Goal: Information Seeking & Learning: Learn about a topic

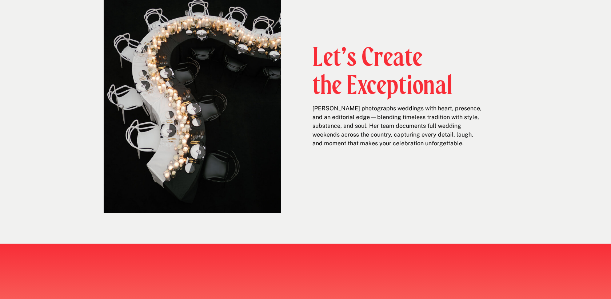
scroll to position [347, 0]
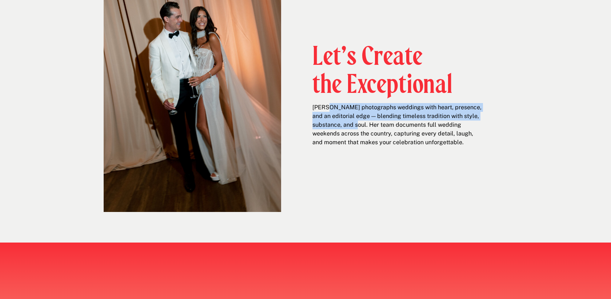
drag, startPoint x: 327, startPoint y: 107, endPoint x: 375, endPoint y: 125, distance: 52.3
click at [375, 125] on p "[PERSON_NAME] photographs weddings with heart, presence, and an editorial edge …" at bounding box center [397, 127] width 171 height 48
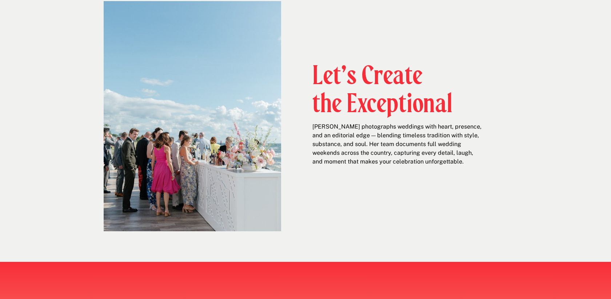
scroll to position [328, 0]
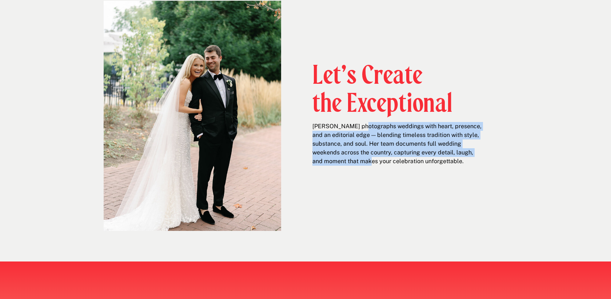
drag, startPoint x: 360, startPoint y: 128, endPoint x: 388, endPoint y: 158, distance: 40.9
click at [388, 158] on p "[PERSON_NAME] photographs weddings with heart, presence, and an editorial edge …" at bounding box center [397, 146] width 171 height 48
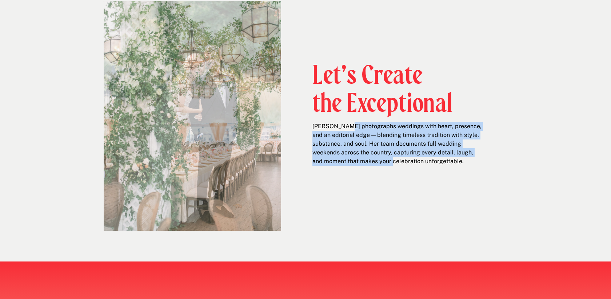
drag, startPoint x: 345, startPoint y: 127, endPoint x: 408, endPoint y: 161, distance: 71.6
click at [408, 161] on p "[PERSON_NAME] photographs weddings with heart, presence, and an editorial edge …" at bounding box center [397, 146] width 171 height 48
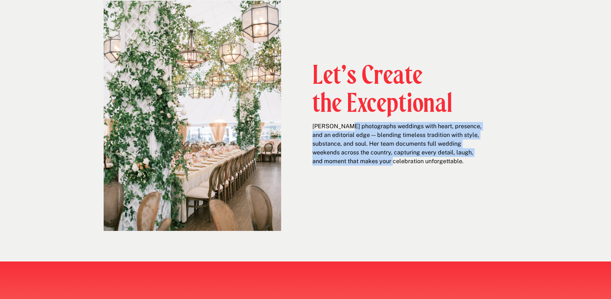
click at [408, 161] on p "[PERSON_NAME] photographs weddings with heart, presence, and an editorial edge …" at bounding box center [397, 146] width 171 height 48
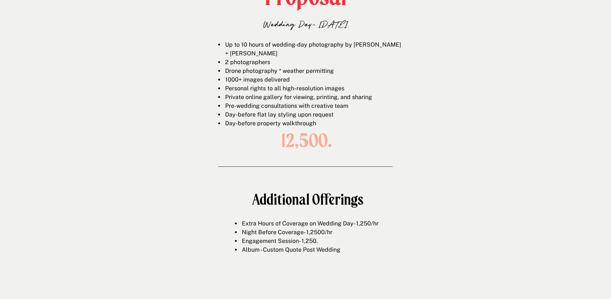
scroll to position [1100, 0]
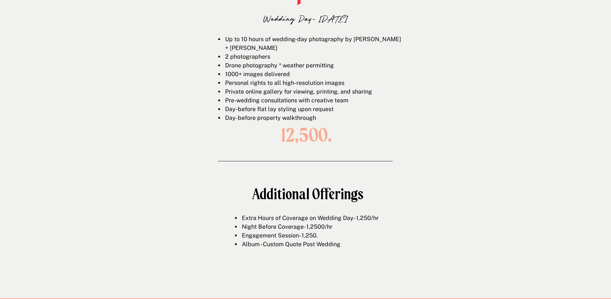
drag, startPoint x: 258, startPoint y: 141, endPoint x: 374, endPoint y: 144, distance: 116.1
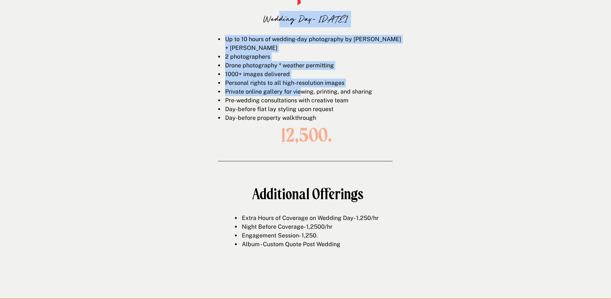
drag, startPoint x: 266, startPoint y: 16, endPoint x: 300, endPoint y: 81, distance: 73.5
click at [300, 81] on div "Proposal Wedding Day- [DATE] Up to 10 hours of wedding-day photography by [PERS…" at bounding box center [305, 121] width 436 height 352
click at [300, 87] on li "Private online gallery for viewing, printing, and sharing" at bounding box center [314, 91] width 180 height 9
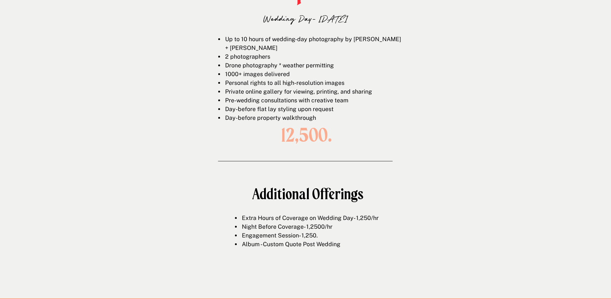
scroll to position [983, 0]
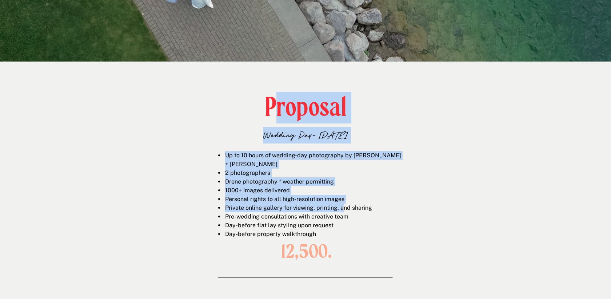
drag, startPoint x: 275, startPoint y: 96, endPoint x: 344, endPoint y: 200, distance: 124.7
click at [344, 200] on div "Proposal Wedding Day- [DATE] Up to 10 hours of wedding-day photography by [PERS…" at bounding box center [305, 237] width 436 height 352
click at [344, 203] on li "Private online gallery for viewing, printing, and sharing" at bounding box center [314, 207] width 180 height 9
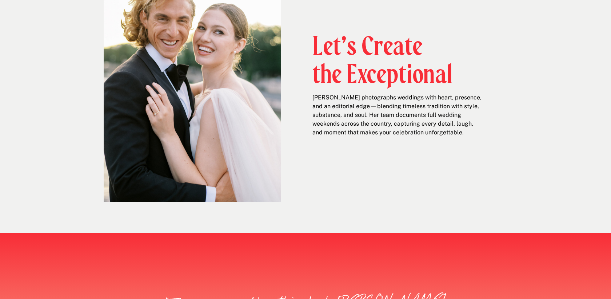
scroll to position [262, 0]
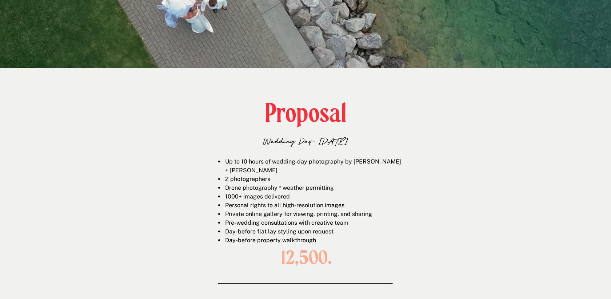
scroll to position [1020, 0]
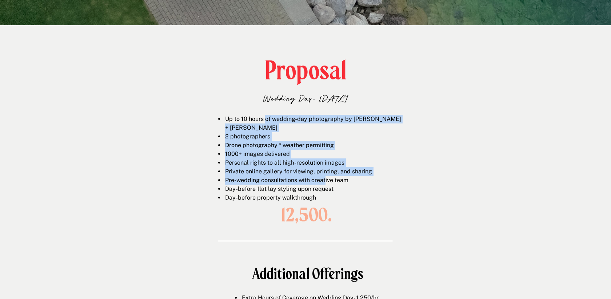
drag, startPoint x: 264, startPoint y: 121, endPoint x: 325, endPoint y: 174, distance: 80.7
click at [325, 174] on ul "Up to 10 hours of wedding-day photography by [PERSON_NAME] + [PERSON_NAME] 2 ph…" at bounding box center [311, 158] width 185 height 87
click at [325, 176] on li "Pre-wedding consultations with creative team" at bounding box center [314, 180] width 180 height 9
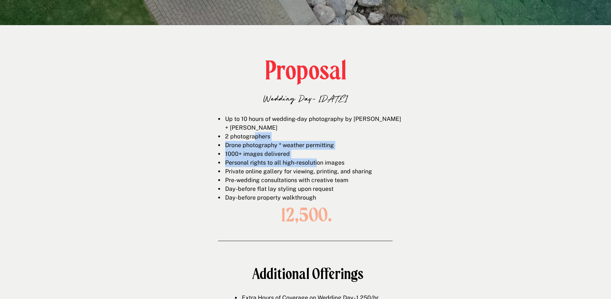
drag, startPoint x: 270, startPoint y: 126, endPoint x: 328, endPoint y: 164, distance: 69.9
click at [328, 164] on ul "Up to 10 hours of wedding-day photography by [PERSON_NAME] + [PERSON_NAME] 2 ph…" at bounding box center [311, 158] width 185 height 87
click at [328, 167] on li "Private online gallery for viewing, printing, and sharing" at bounding box center [314, 171] width 180 height 9
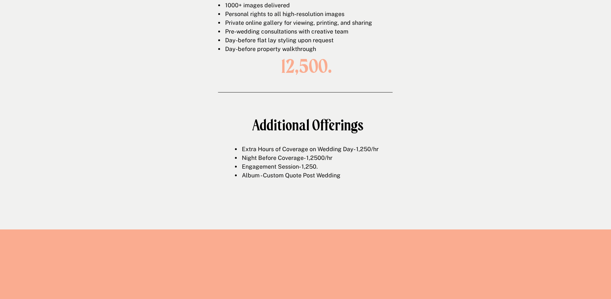
scroll to position [1169, 0]
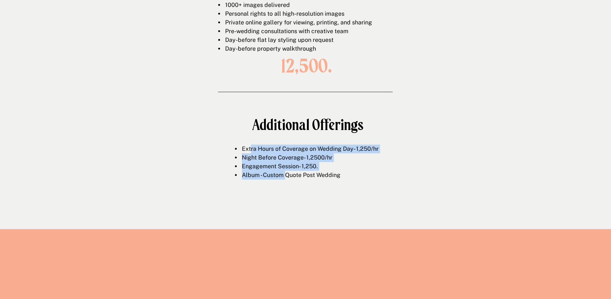
drag, startPoint x: 250, startPoint y: 150, endPoint x: 291, endPoint y: 179, distance: 49.6
click at [291, 179] on ul "Extra Hours of Coverage on Wedding Day- 1,250/hr Night Before Coverage- 1,2500/…" at bounding box center [314, 161] width 158 height 35
click at [291, 179] on li "Album - Custom Quote Post Wedding" at bounding box center [317, 175] width 152 height 9
drag, startPoint x: 258, startPoint y: 152, endPoint x: 299, endPoint y: 174, distance: 46.5
click at [299, 174] on ul "Extra Hours of Coverage on Wedding Day- 1,250/hr Night Before Coverage- 1,2500/…" at bounding box center [314, 161] width 158 height 35
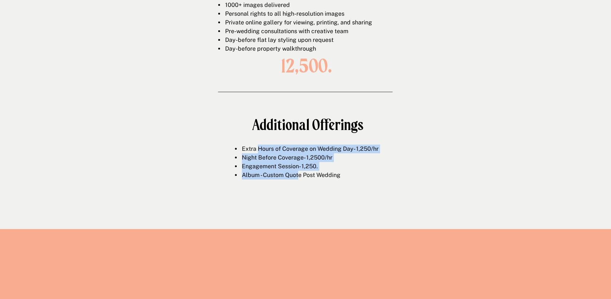
click at [299, 174] on li "Album - Custom Quote Post Wedding" at bounding box center [317, 175] width 152 height 9
drag, startPoint x: 267, startPoint y: 151, endPoint x: 311, endPoint y: 172, distance: 48.6
click at [311, 172] on ul "Extra Hours of Coverage on Wedding Day- 1,250/hr Night Before Coverage- 1,2500/…" at bounding box center [314, 161] width 158 height 35
click at [311, 172] on li "Album - Custom Quote Post Wedding" at bounding box center [317, 175] width 152 height 9
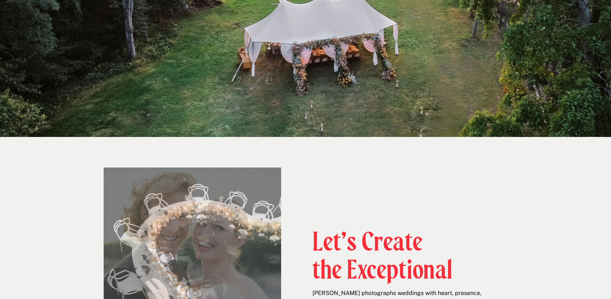
scroll to position [0, 0]
